Goal: Information Seeking & Learning: Learn about a topic

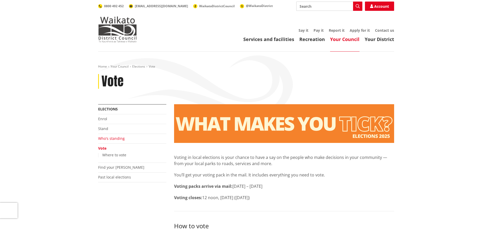
click at [114, 139] on link "Who's standing" at bounding box center [111, 138] width 27 height 5
click at [108, 139] on link "Who's standing" at bounding box center [111, 138] width 27 height 5
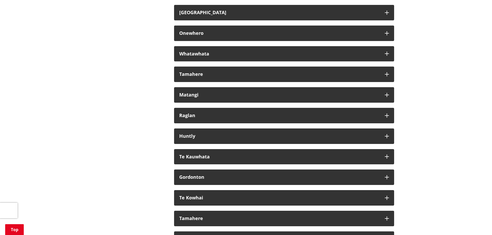
scroll to position [3022, 0]
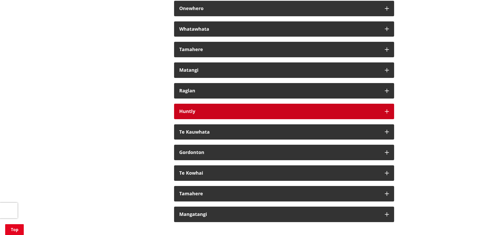
click at [389, 119] on button "Huntly" at bounding box center [284, 111] width 220 height 15
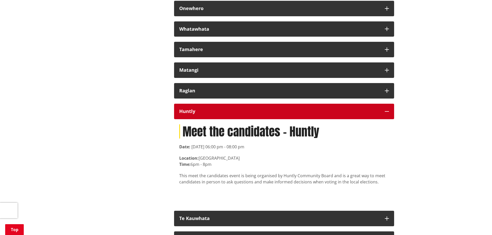
click at [389, 119] on button "Huntly" at bounding box center [284, 111] width 220 height 15
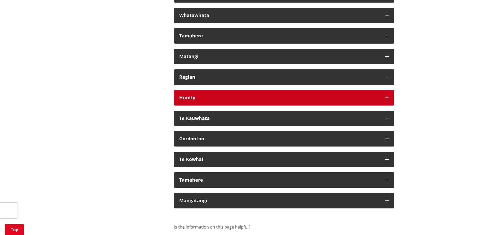
scroll to position [3048, 0]
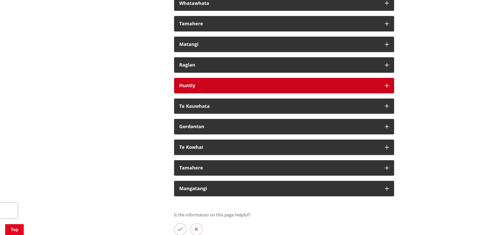
click at [385, 88] on icon "button" at bounding box center [387, 86] width 4 height 4
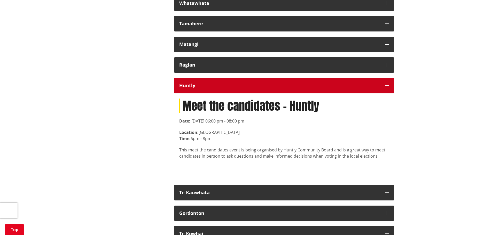
click at [388, 88] on icon "button" at bounding box center [387, 86] width 4 height 4
